Goal: Task Accomplishment & Management: Use online tool/utility

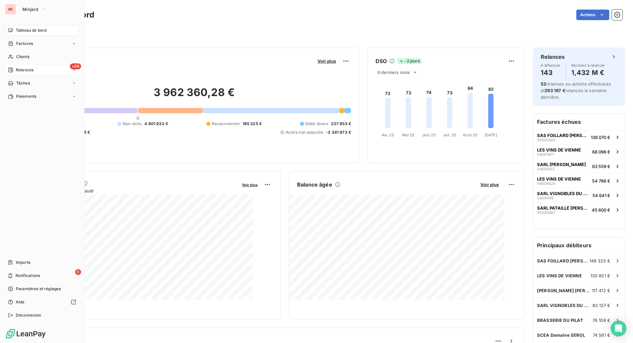
click at [27, 73] on span "Relances" at bounding box center [24, 70] width 17 height 6
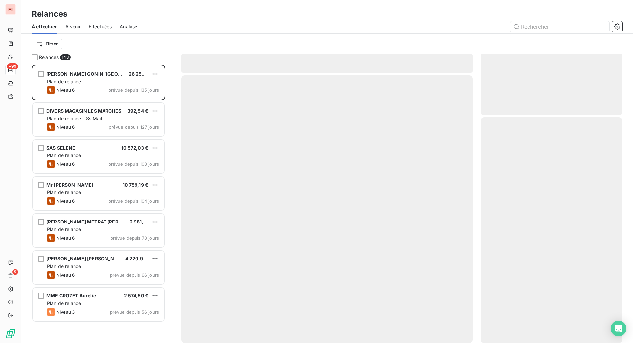
scroll to position [261, 126]
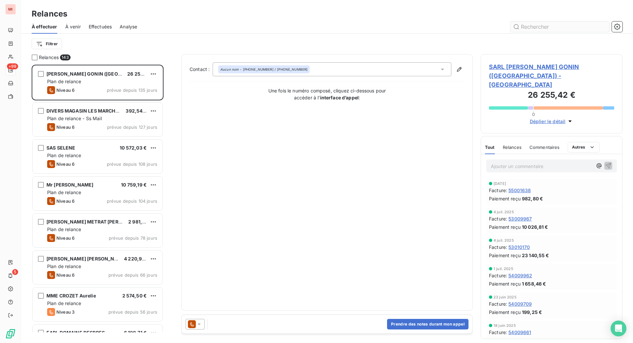
click at [528, 32] on input "text" at bounding box center [560, 26] width 99 height 11
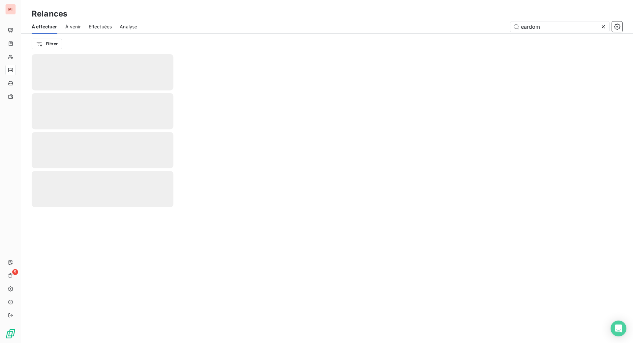
type input "eardom"
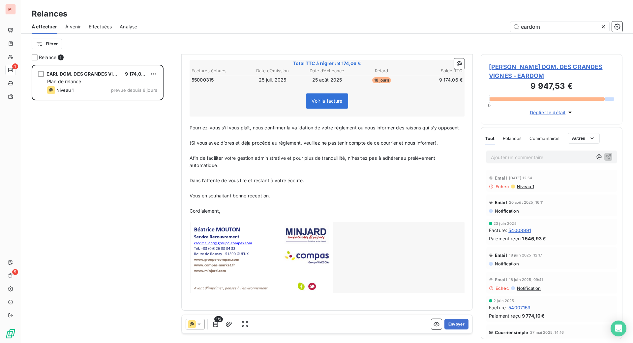
scroll to position [310, 0]
click at [445, 329] on button "Envoyer" at bounding box center [457, 324] width 24 height 11
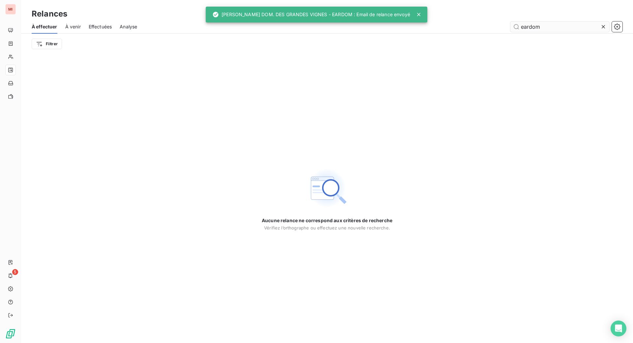
drag, startPoint x: 592, startPoint y: 36, endPoint x: 544, endPoint y: 36, distance: 48.5
click at [600, 30] on icon at bounding box center [603, 26] width 7 height 7
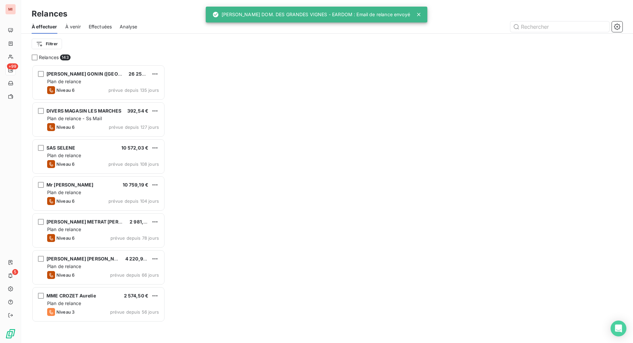
scroll to position [261, 126]
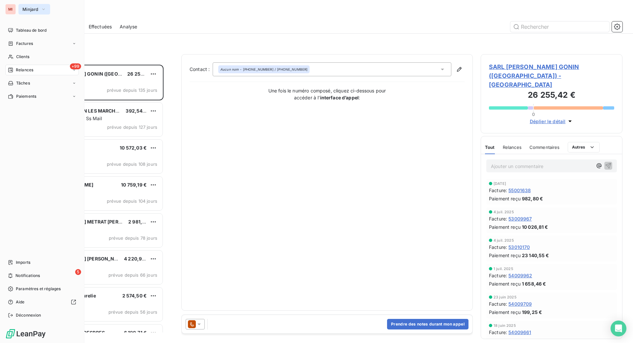
click at [38, 10] on span "Minjard" at bounding box center [30, 9] width 16 height 5
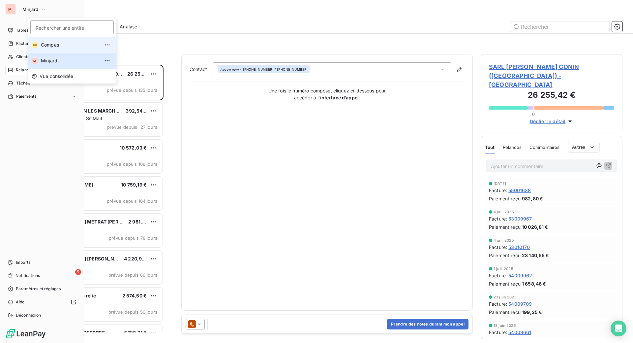
click at [49, 48] on span "Compas" at bounding box center [70, 45] width 58 height 7
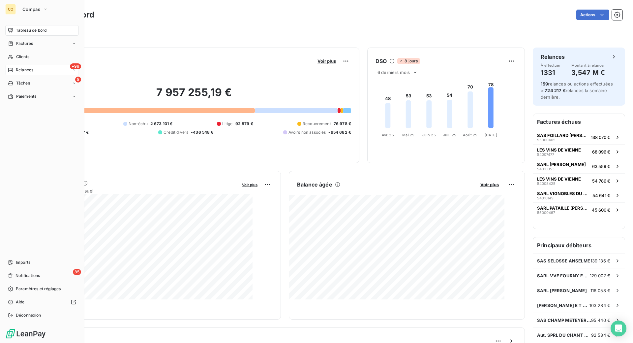
click at [25, 73] on span "Relances" at bounding box center [24, 70] width 17 height 6
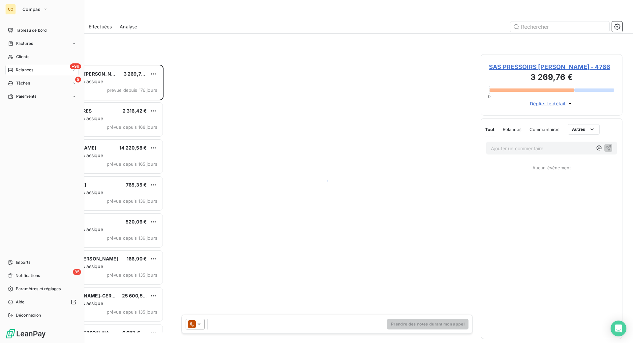
scroll to position [261, 126]
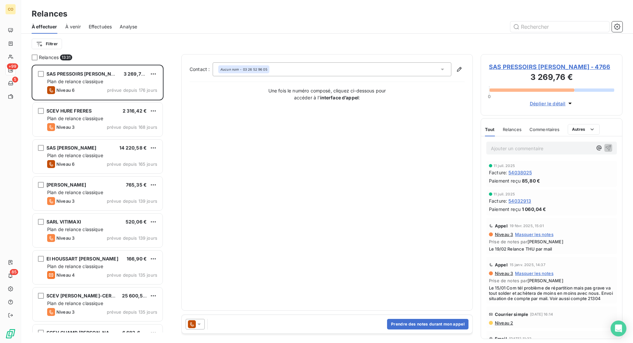
click at [112, 30] on span "Effectuées" at bounding box center [100, 26] width 23 height 7
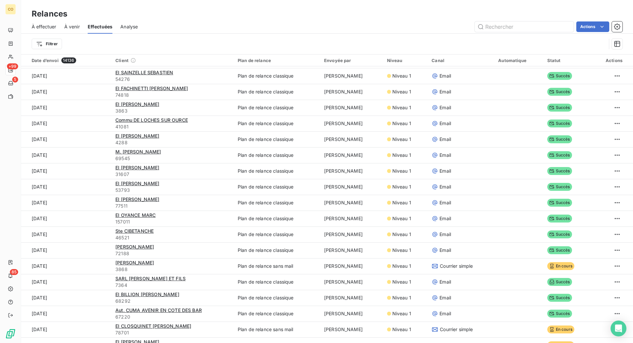
scroll to position [495, 0]
